Goal: Contribute content: Contribute content

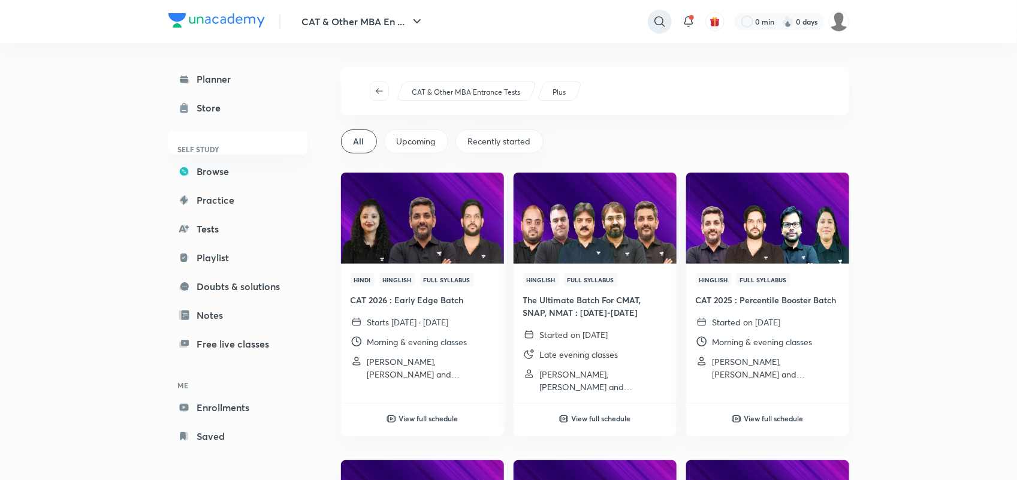
click at [659, 25] on icon at bounding box center [660, 21] width 10 height 10
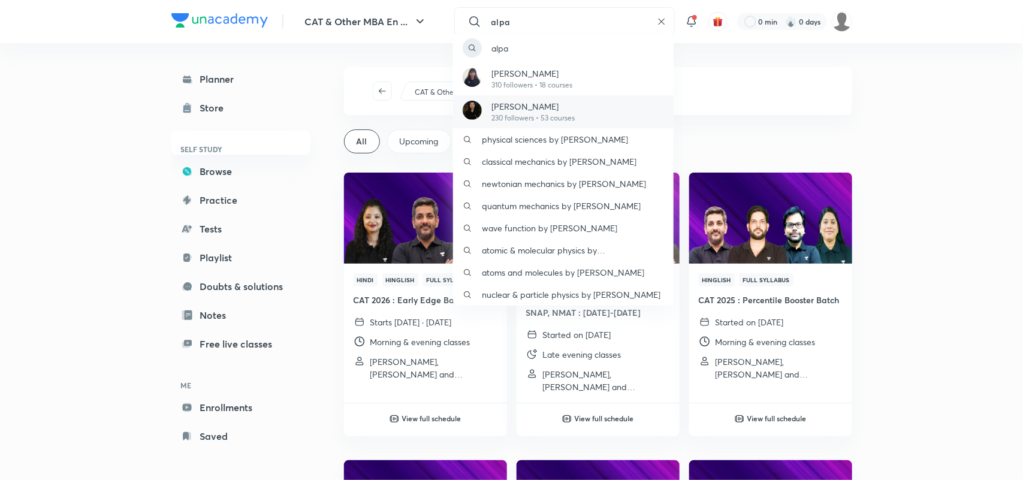
type input "alpa"
click at [532, 107] on p "[PERSON_NAME]" at bounding box center [532, 106] width 83 height 13
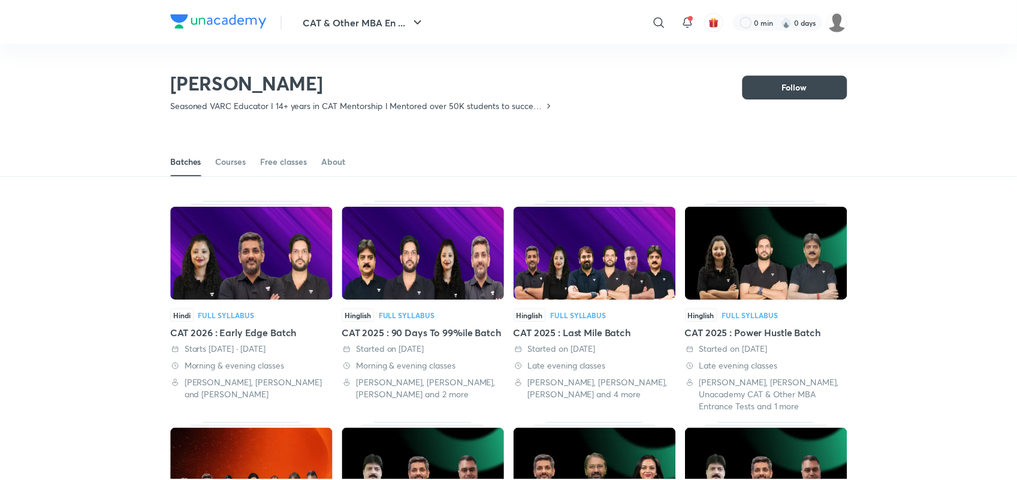
scroll to position [52, 0]
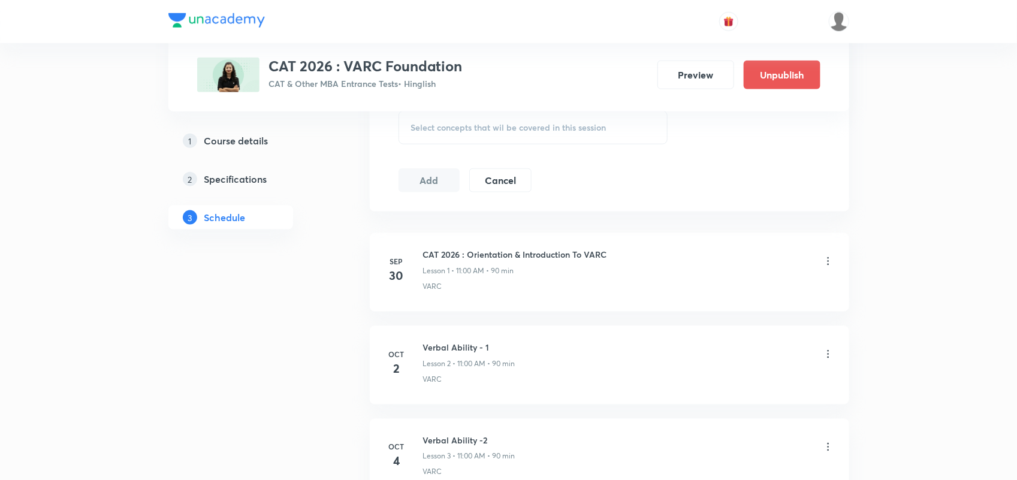
click at [829, 262] on icon at bounding box center [828, 261] width 12 height 12
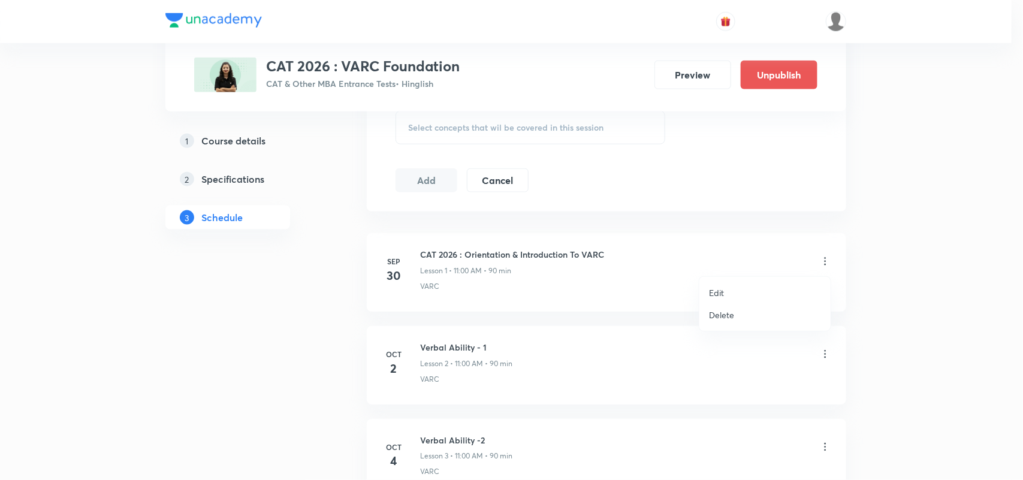
click at [723, 313] on p "Delete" at bounding box center [721, 315] width 25 height 13
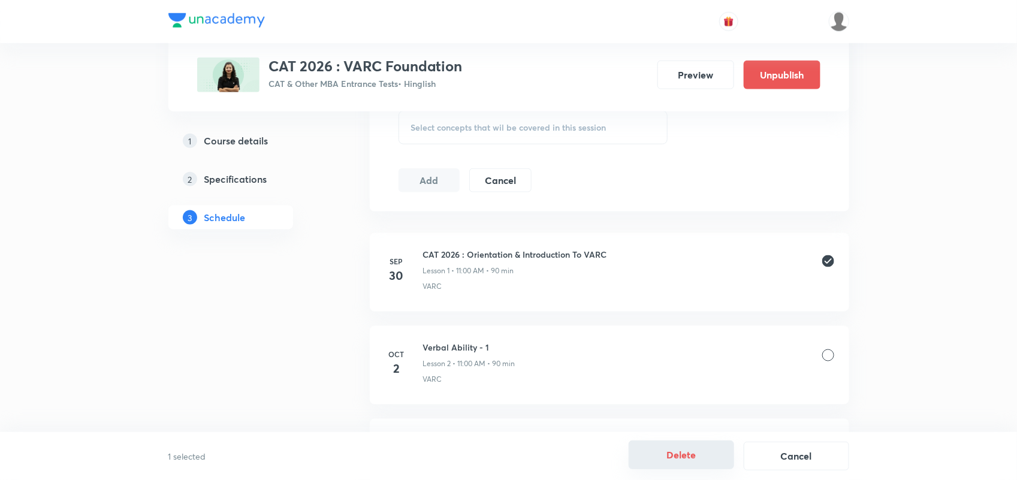
click at [679, 463] on button "Delete" at bounding box center [681, 455] width 105 height 29
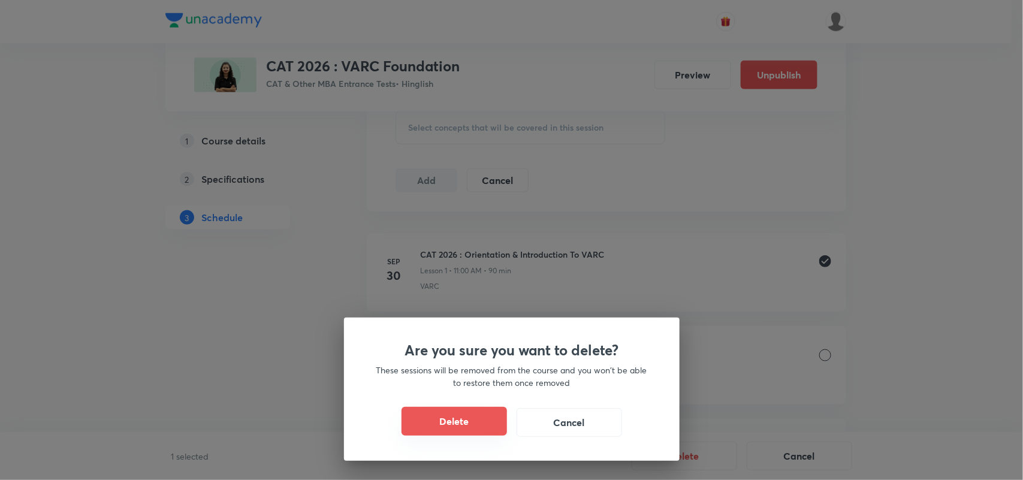
click at [469, 418] on button "Delete" at bounding box center [454, 421] width 105 height 29
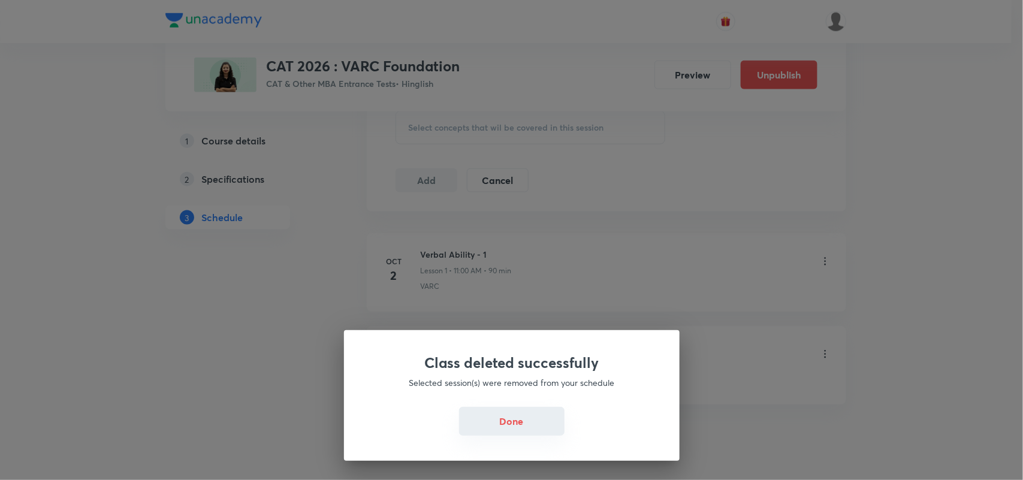
click at [529, 432] on button "Done" at bounding box center [511, 421] width 105 height 29
